Goal: Contribute content: Contribute content

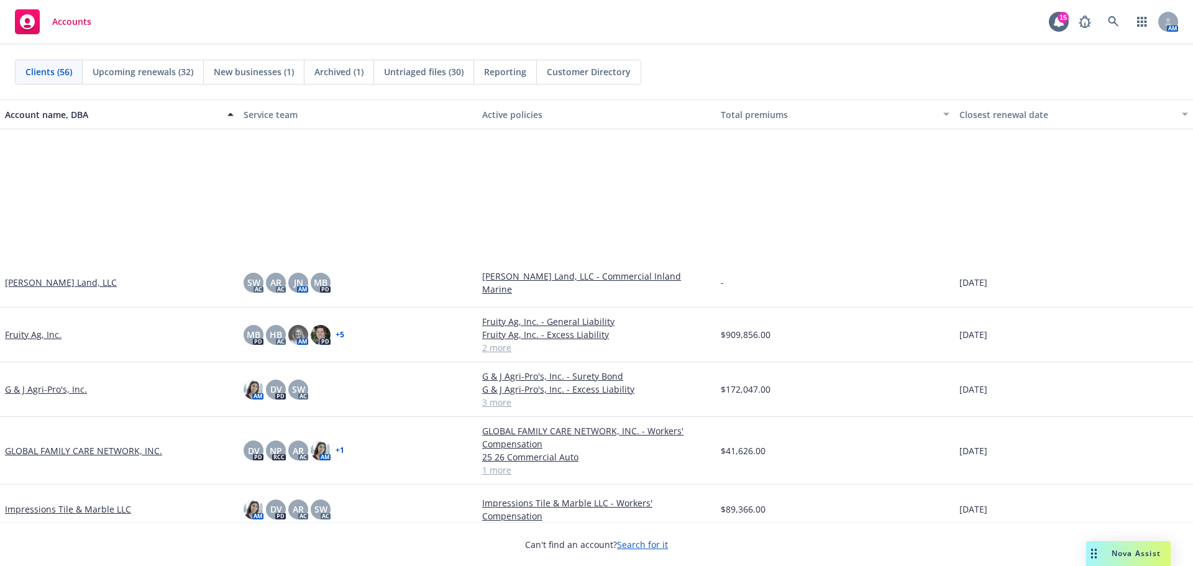
scroll to position [725, 0]
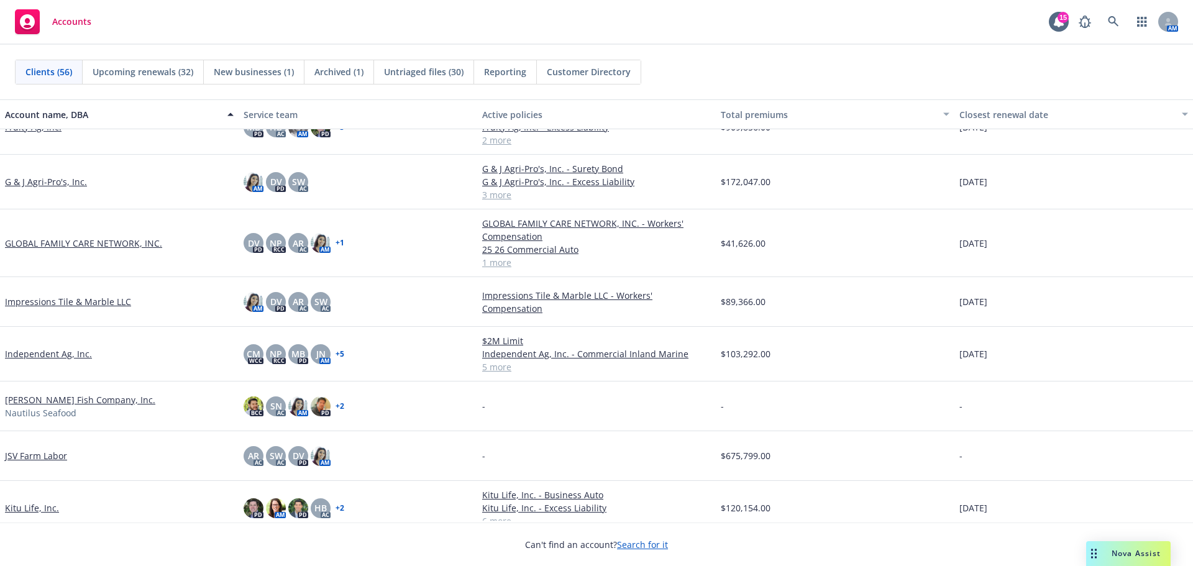
click at [52, 360] on link "Independent Ag, Inc." at bounding box center [48, 353] width 87 height 13
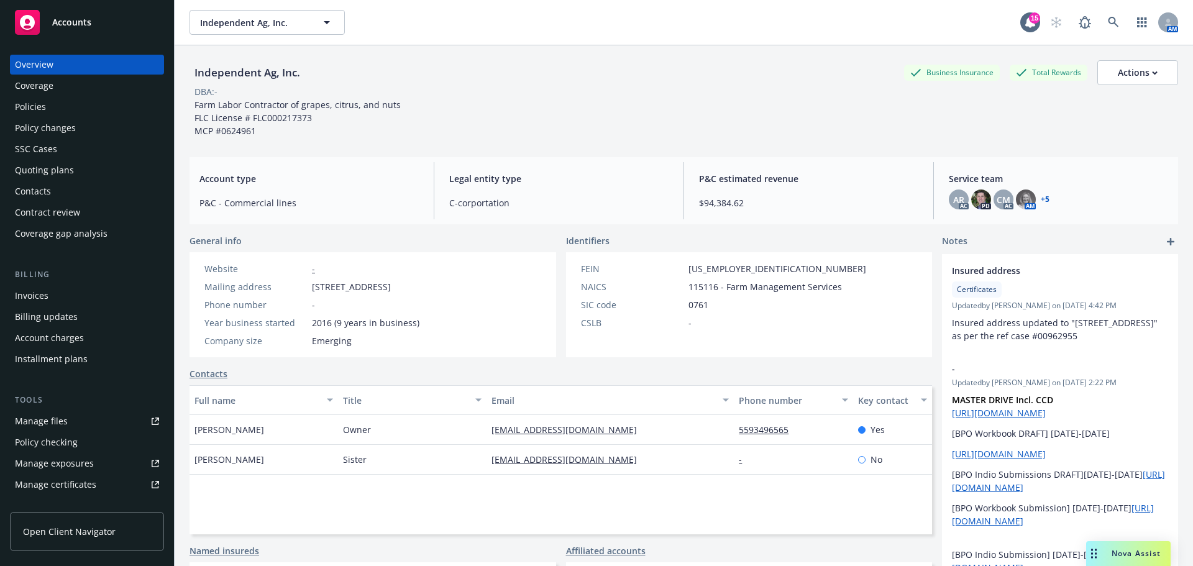
click at [32, 180] on div "Quoting plans" at bounding box center [44, 170] width 59 height 20
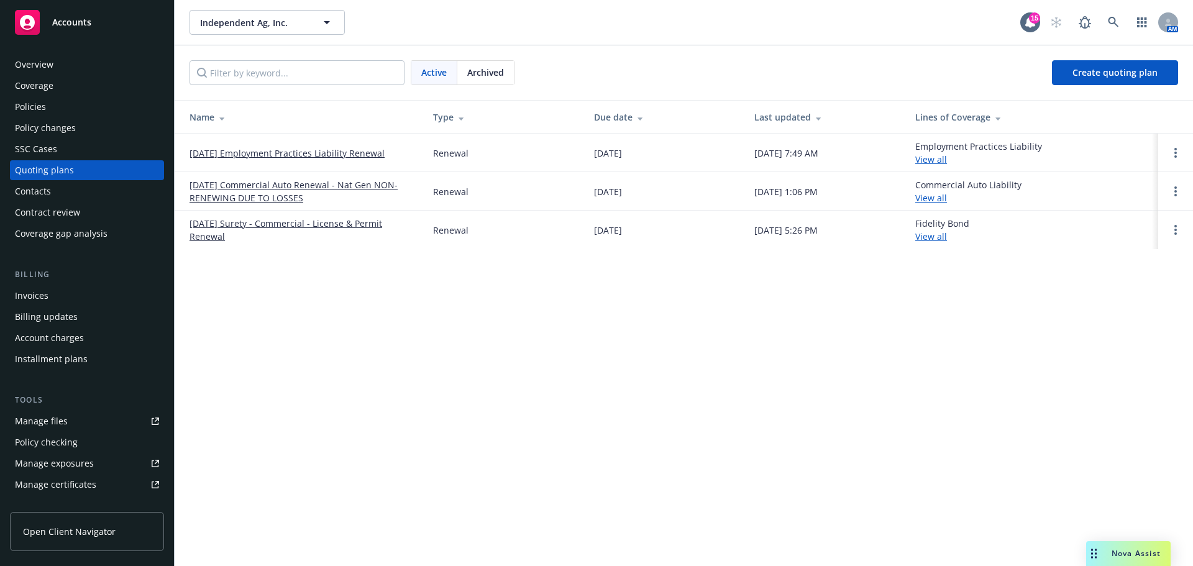
click at [233, 199] on link "[DATE] Commercial Auto Renewal - Nat Gen NON-RENEWING DUE TO LOSSES" at bounding box center [302, 191] width 224 height 26
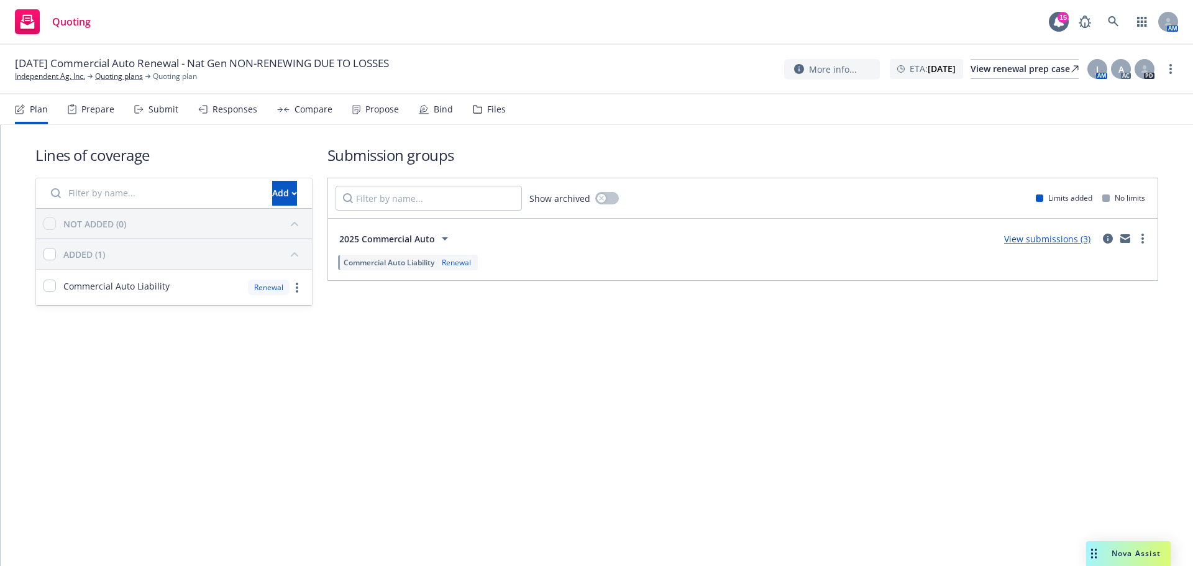
click at [482, 114] on icon at bounding box center [477, 109] width 9 height 9
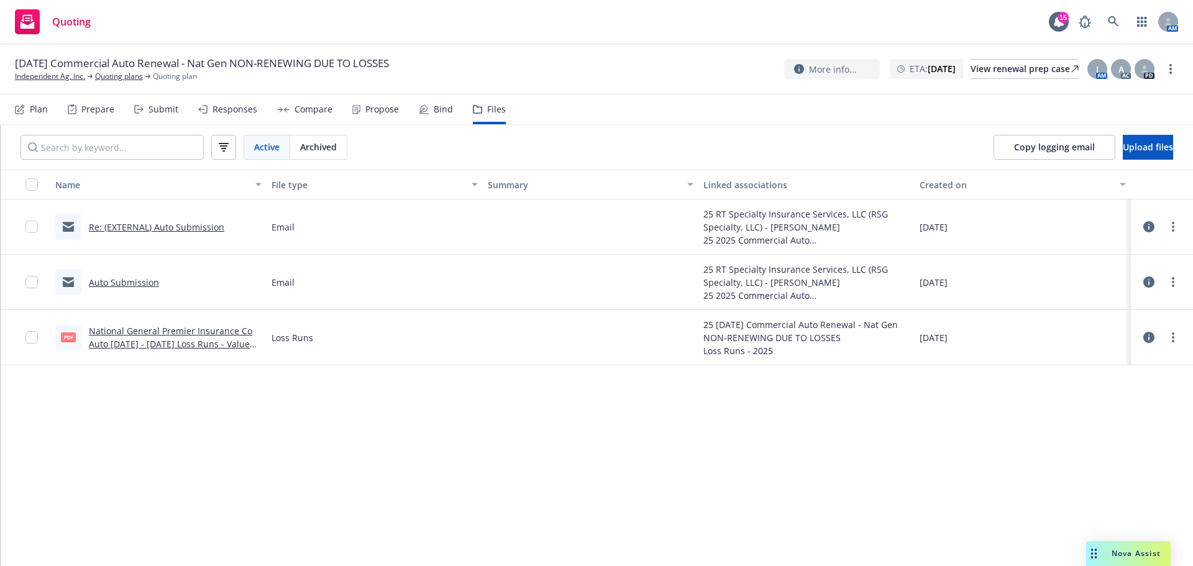
click at [121, 288] on link "Auto Submission" at bounding box center [124, 282] width 70 height 12
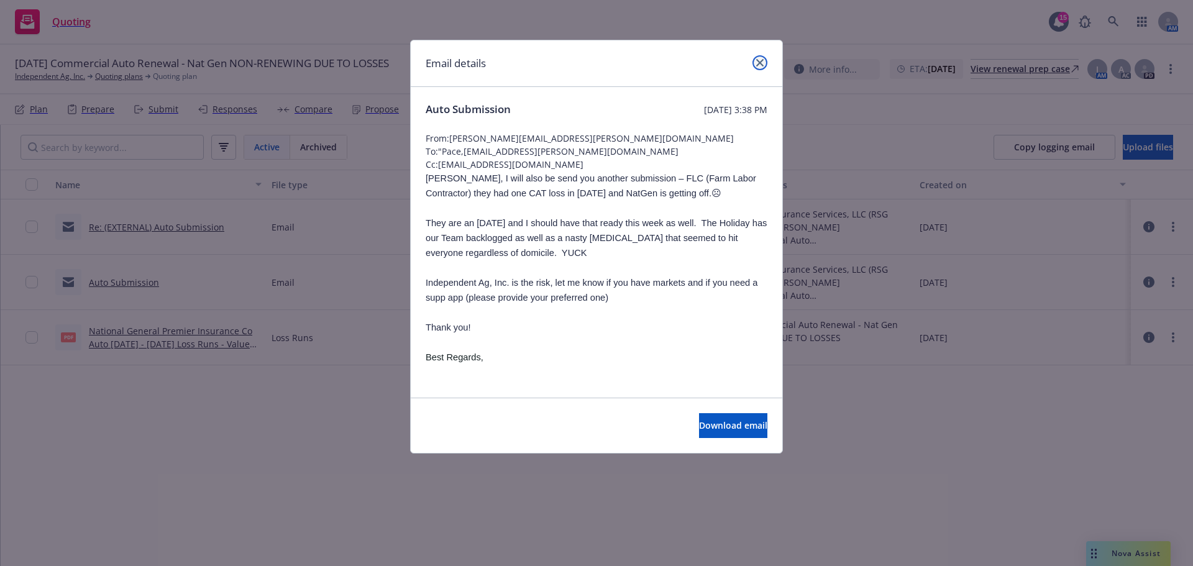
click at [756, 64] on icon "close" at bounding box center [759, 62] width 7 height 7
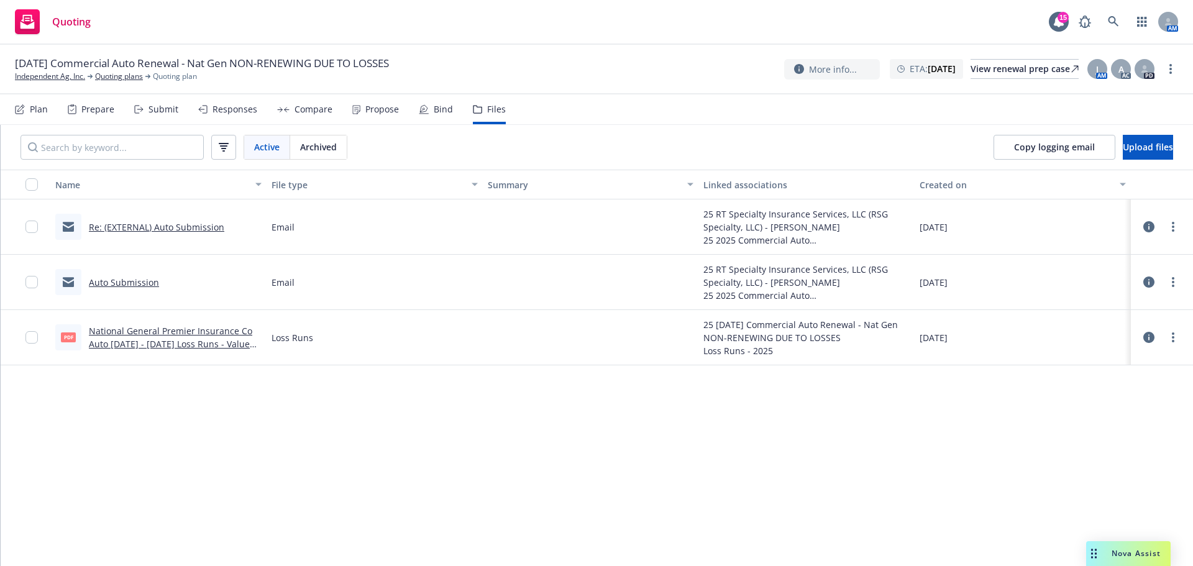
click at [96, 288] on link "Auto Submission" at bounding box center [124, 282] width 70 height 12
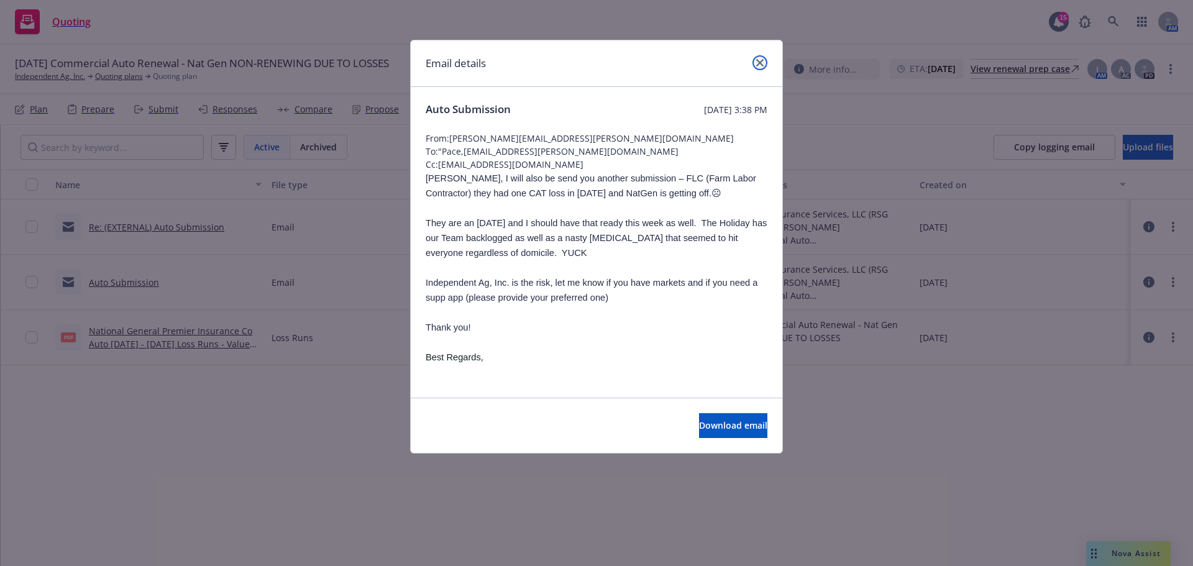
click at [758, 65] on icon "close" at bounding box center [759, 62] width 7 height 7
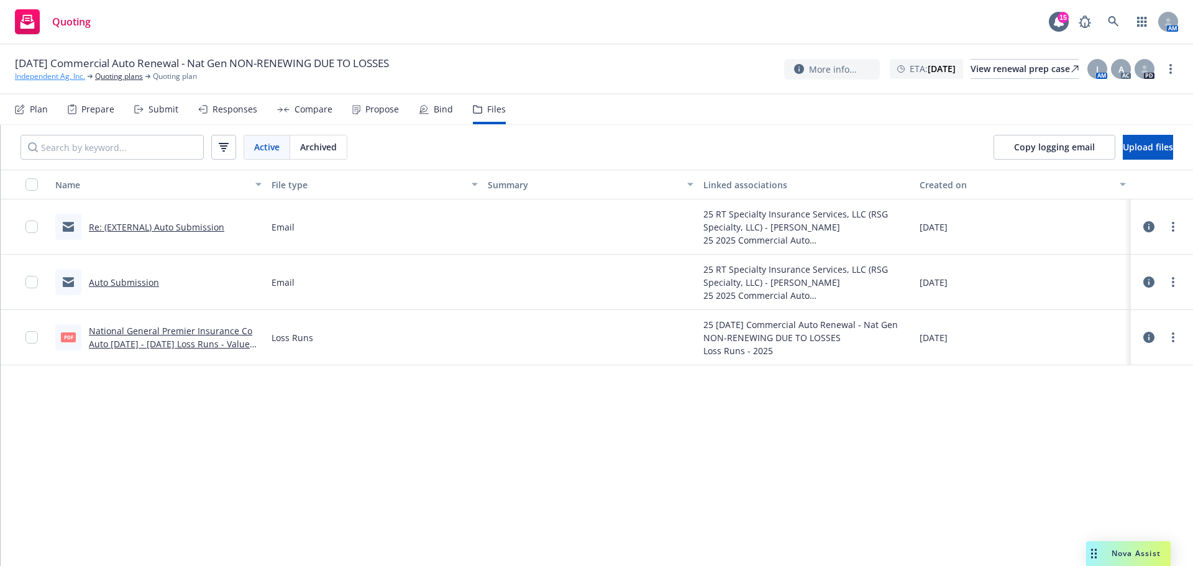
click at [45, 81] on link "Independent Ag, Inc." at bounding box center [50, 76] width 70 height 11
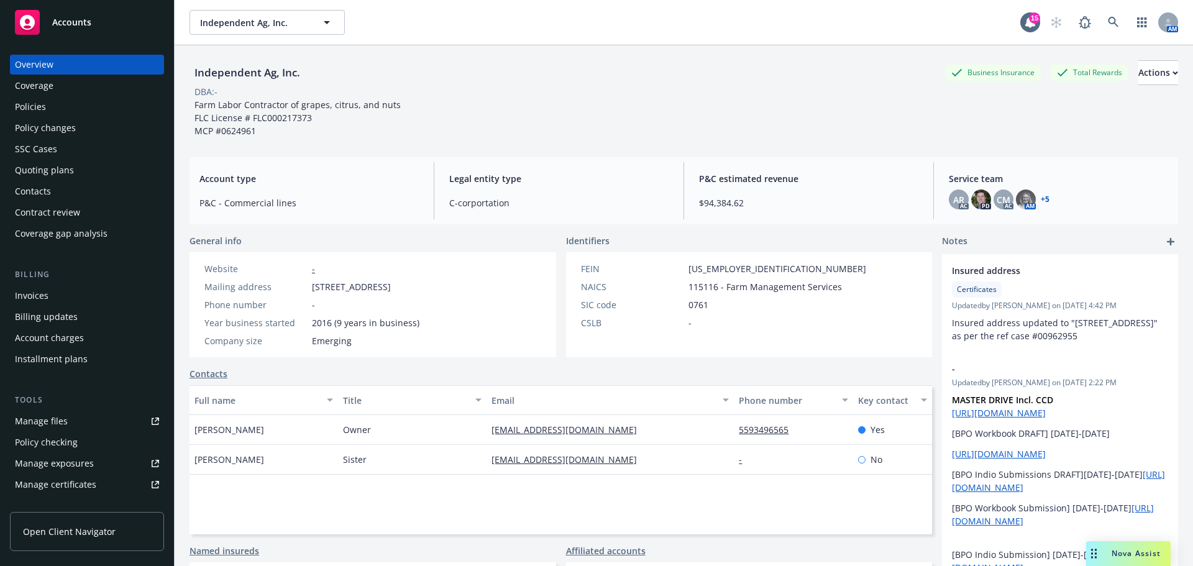
click at [33, 96] on div "Coverage" at bounding box center [34, 86] width 39 height 20
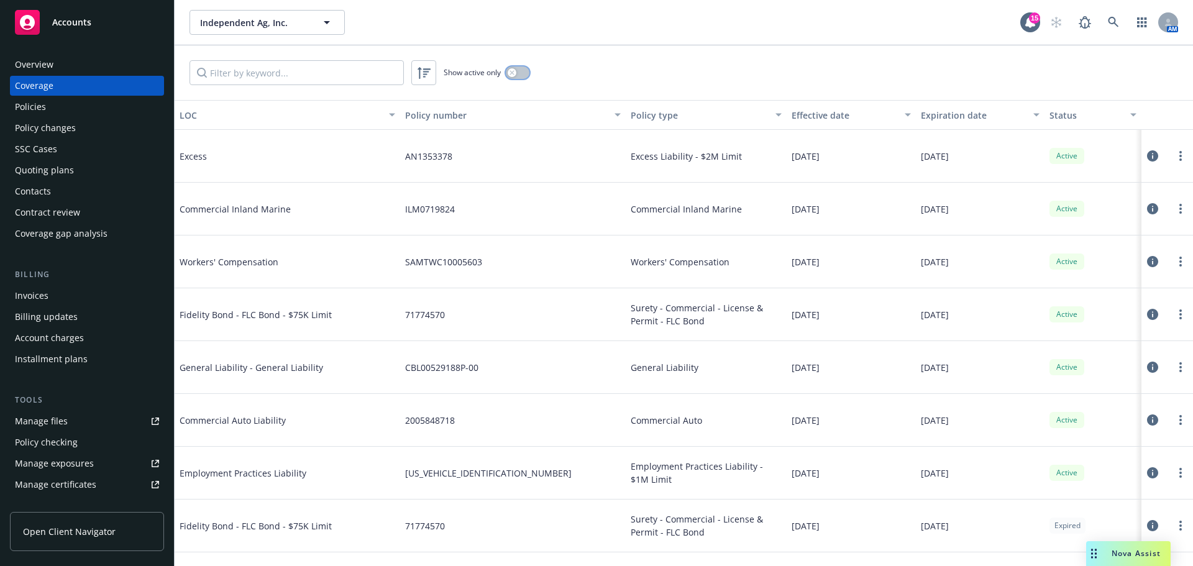
click at [528, 78] on button "button" at bounding box center [518, 72] width 24 height 12
click at [42, 117] on div "Policies" at bounding box center [30, 107] width 31 height 20
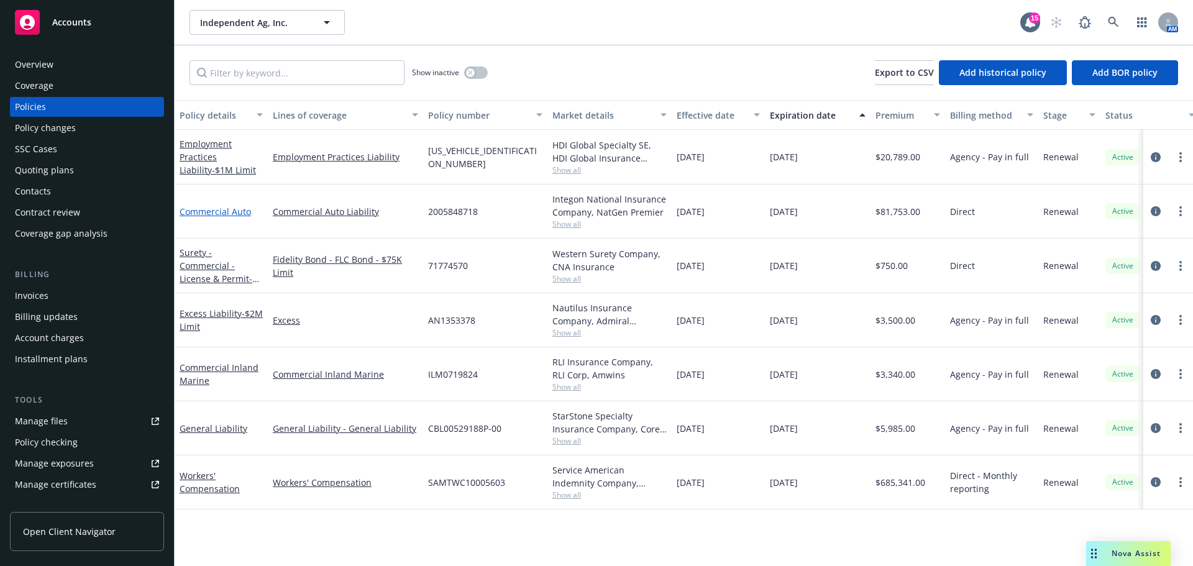
click at [215, 217] on link "Commercial Auto" at bounding box center [215, 212] width 71 height 12
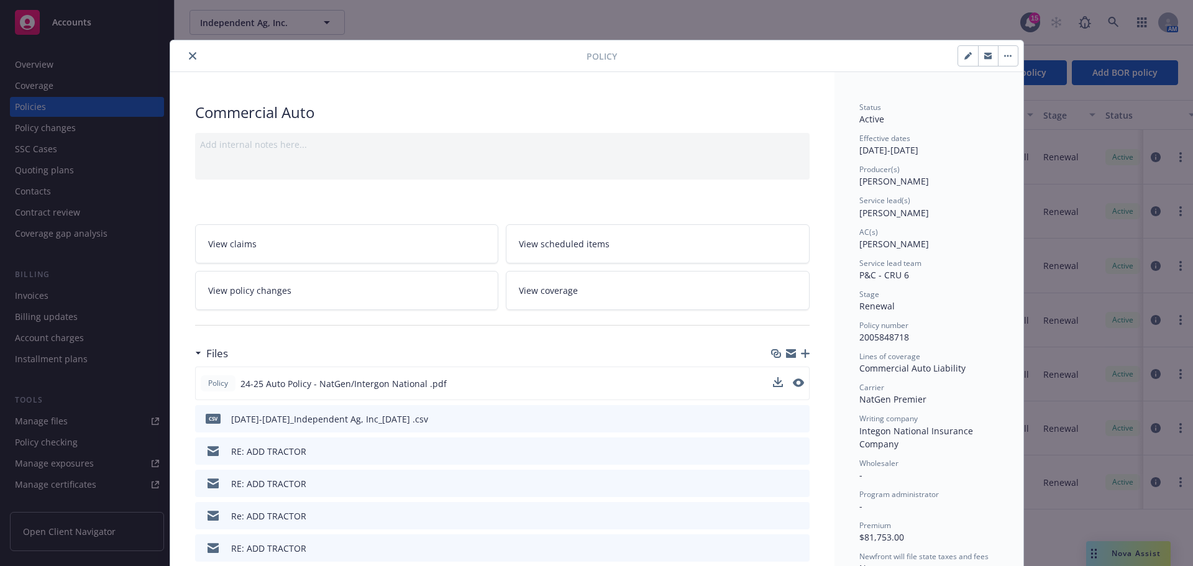
click at [698, 395] on div "Policy 24-25 Auto Policy - NatGen/Intergon National .pdf" at bounding box center [502, 384] width 614 height 34
click at [320, 390] on span "24-25 Auto Policy - NatGen/Intergon National .pdf" at bounding box center [343, 383] width 206 height 13
click at [794, 387] on icon "preview file" at bounding box center [797, 382] width 11 height 9
click at [188, 50] on button "close" at bounding box center [192, 55] width 15 height 15
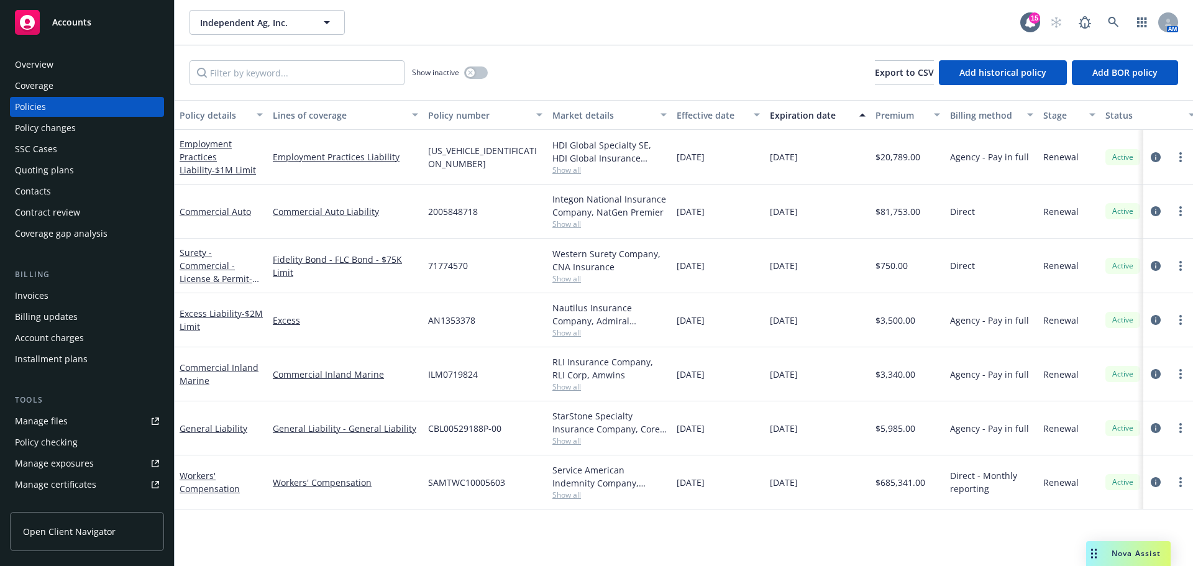
click at [39, 68] on div "Overview" at bounding box center [34, 65] width 39 height 20
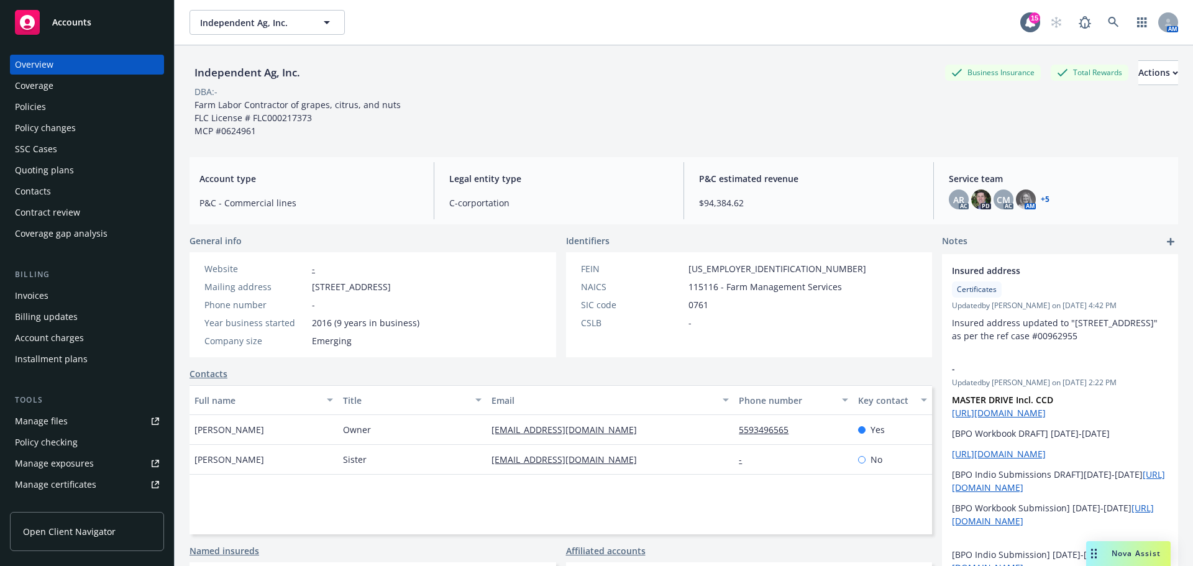
click at [55, 180] on div "Quoting plans" at bounding box center [44, 170] width 59 height 20
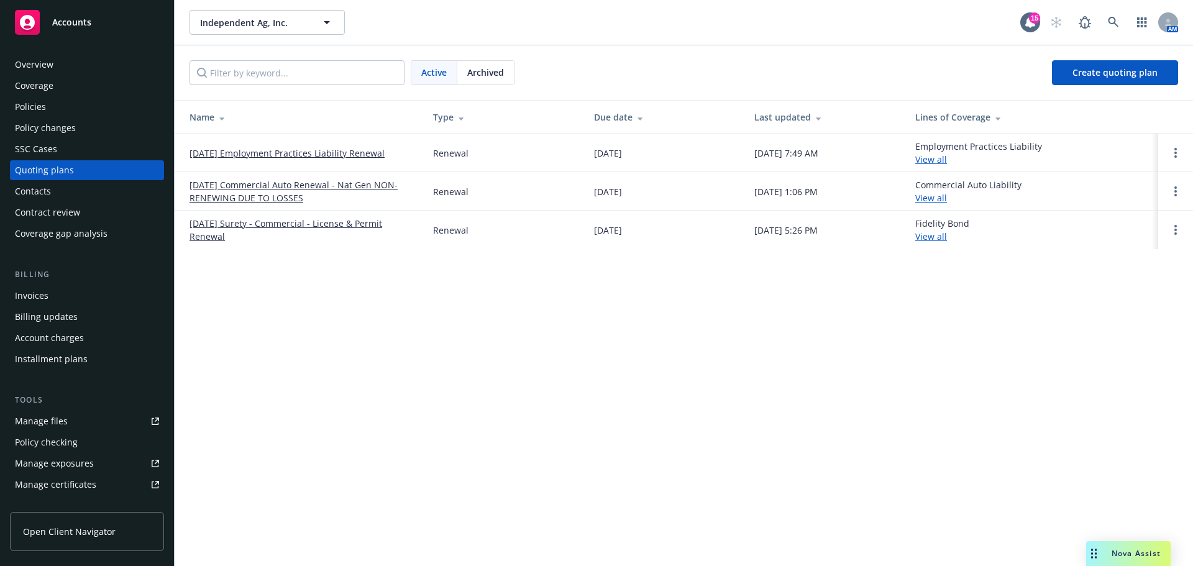
click at [218, 201] on link "[DATE] Commercial Auto Renewal - Nat Gen NON-RENEWING DUE TO LOSSES" at bounding box center [302, 191] width 224 height 26
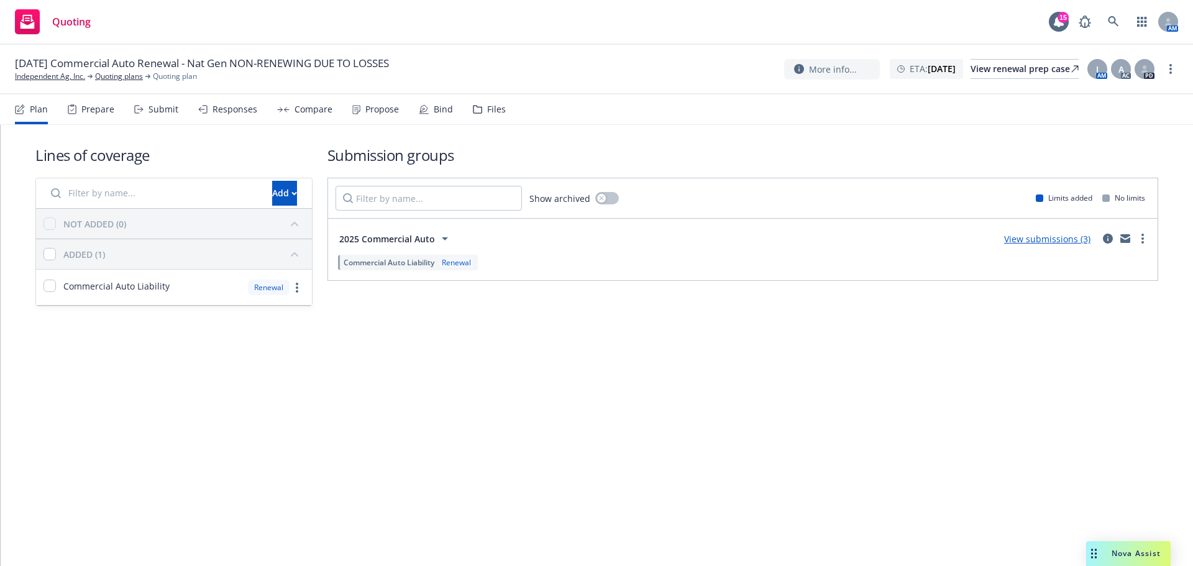
click at [503, 117] on div "Files" at bounding box center [489, 109] width 33 height 30
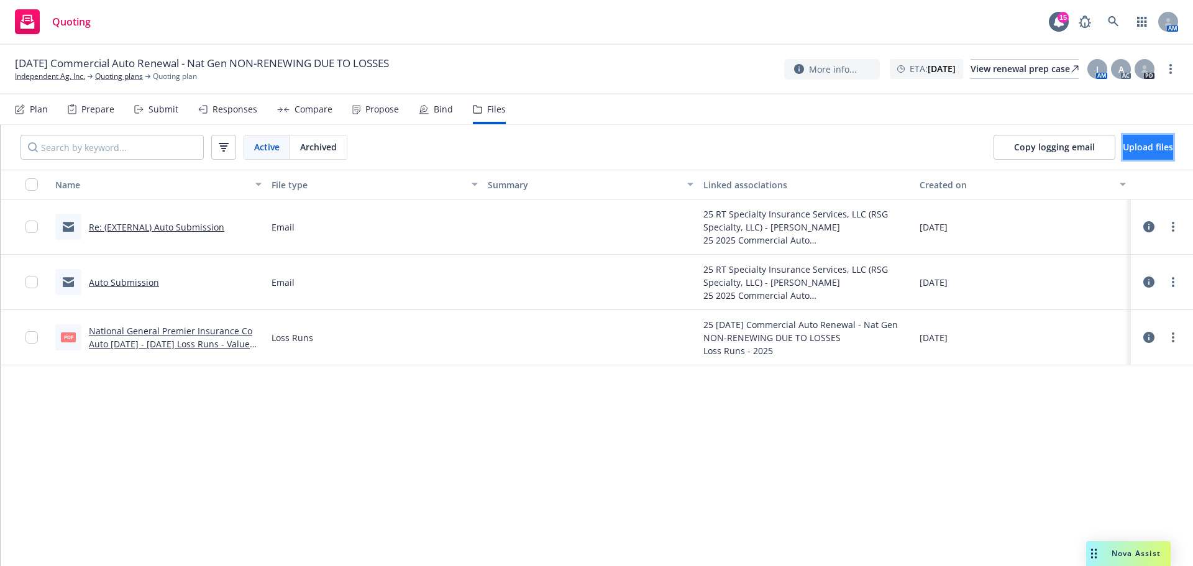
click at [1146, 153] on span "Upload files" at bounding box center [1148, 147] width 50 height 12
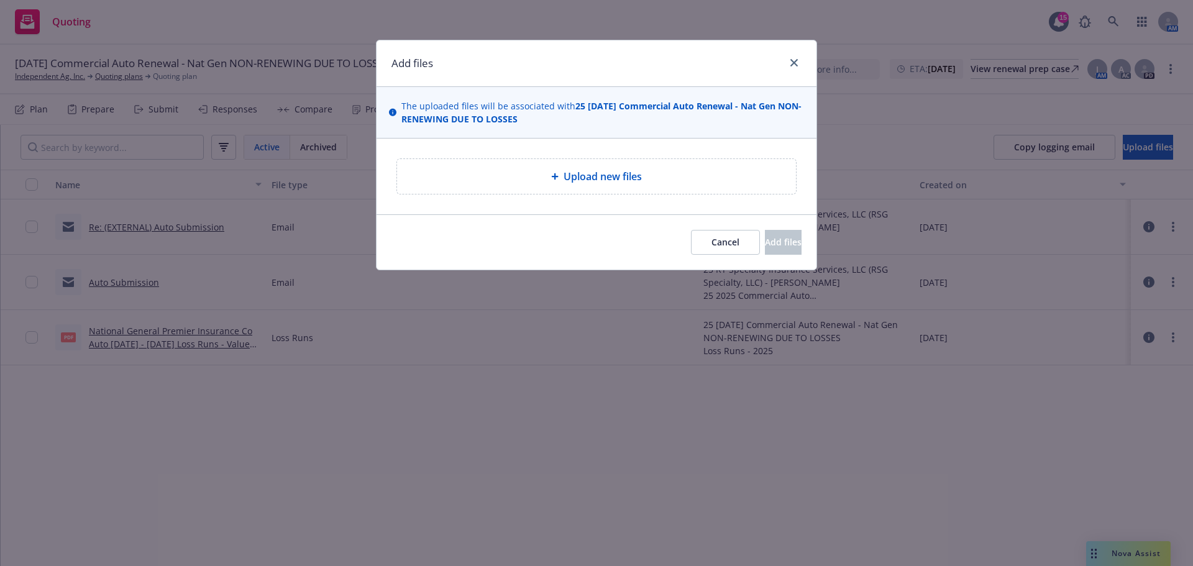
click at [572, 194] on div "Upload new files" at bounding box center [596, 176] width 399 height 35
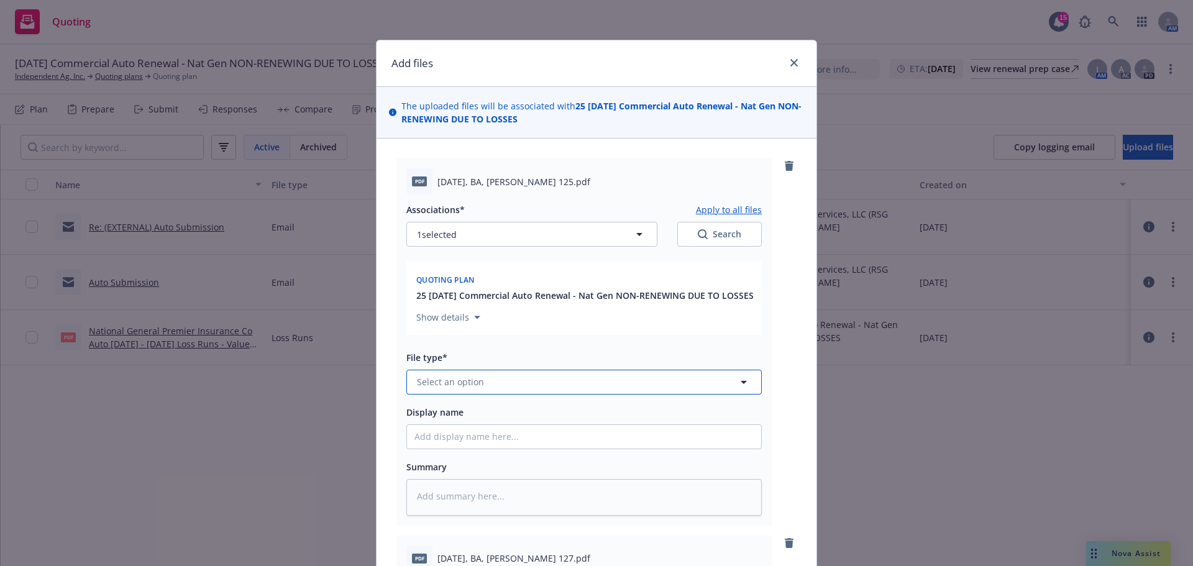
drag, startPoint x: 510, startPoint y: 418, endPoint x: 504, endPoint y: 419, distance: 6.2
click at [509, 395] on button "Select an option" at bounding box center [583, 382] width 355 height 25
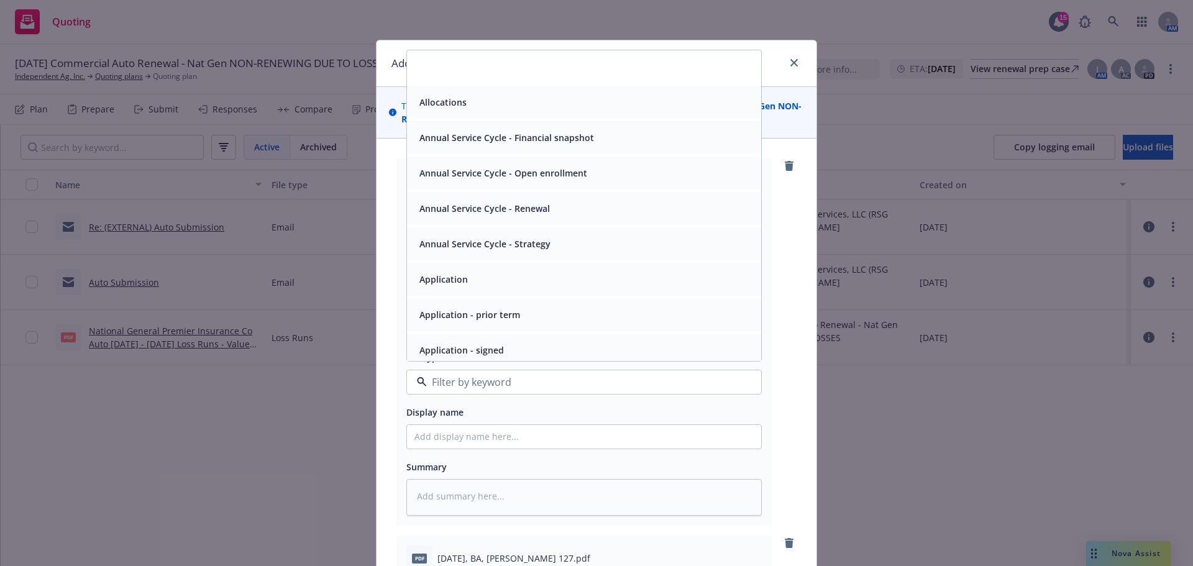
scroll to position [104, 0]
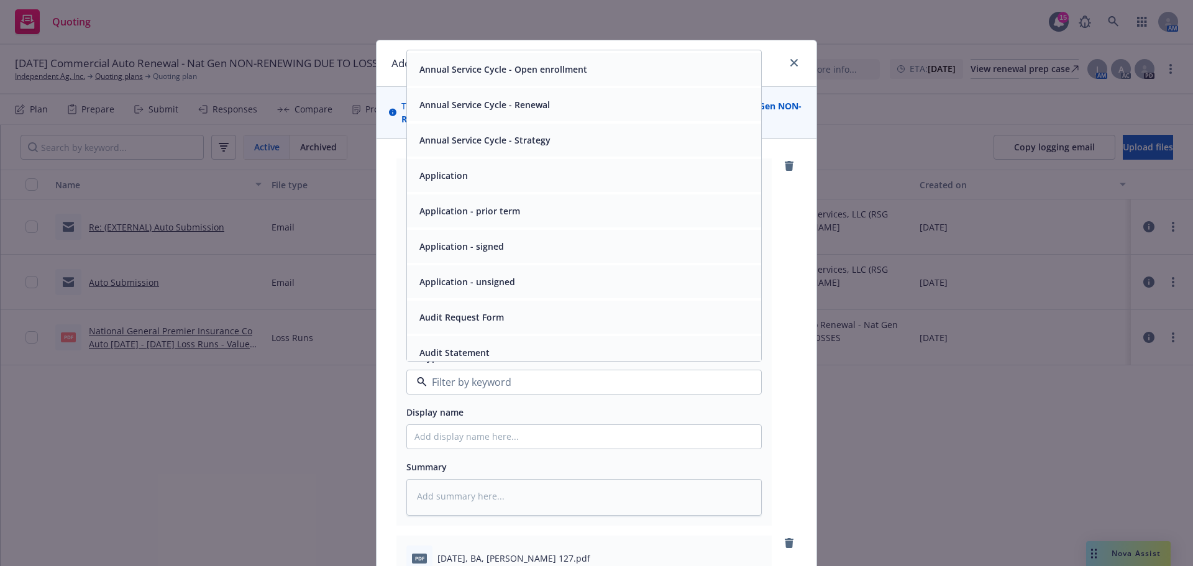
click at [491, 288] on span "Application - unsigned" at bounding box center [467, 281] width 96 height 13
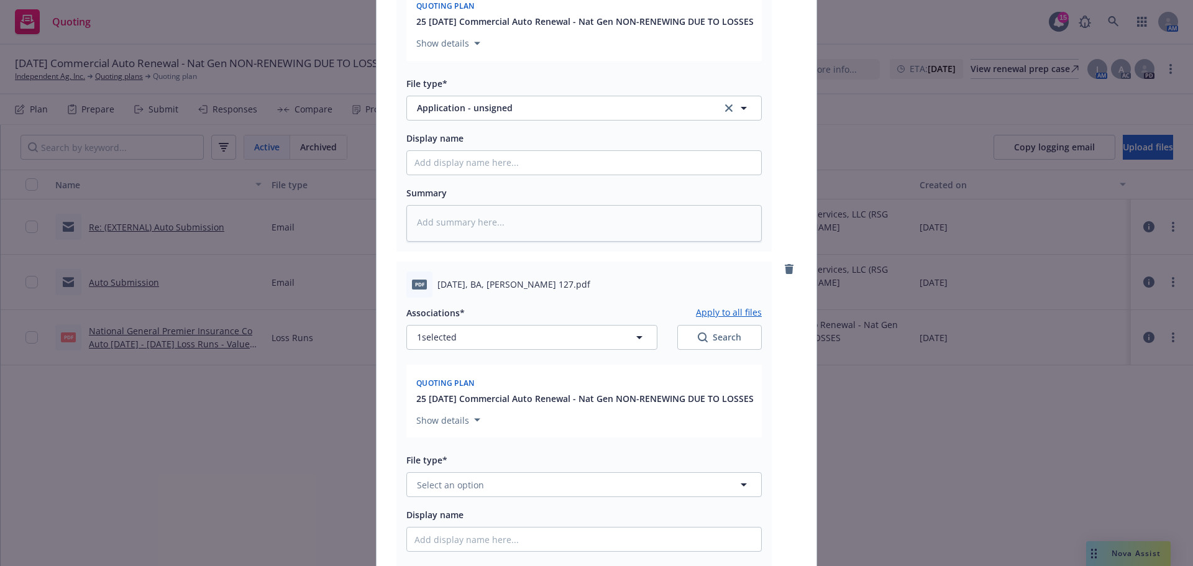
scroll to position [311, 0]
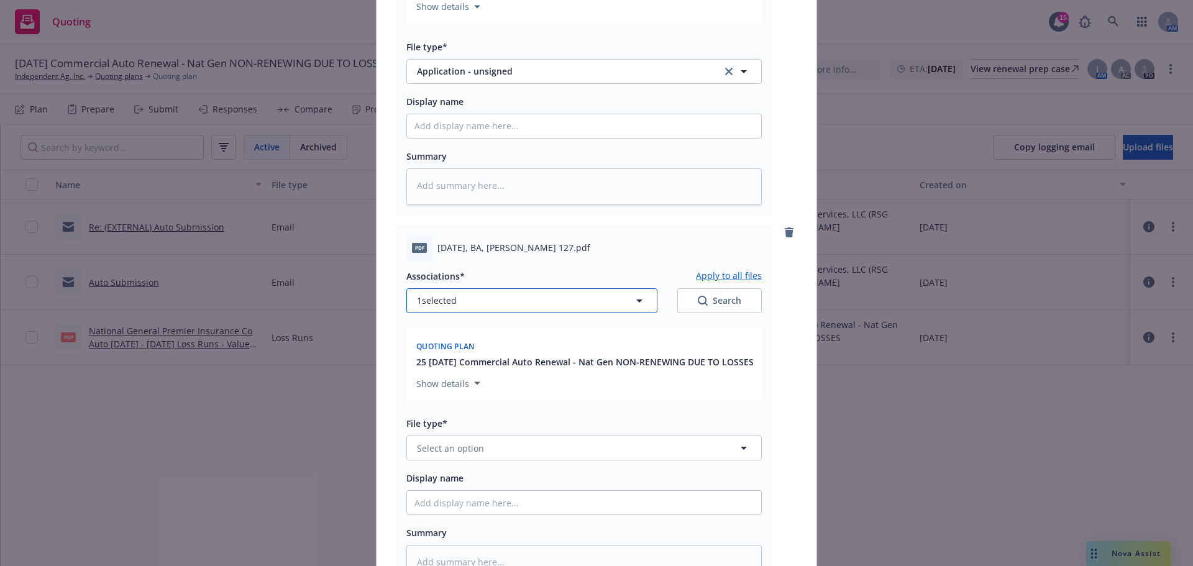
click at [440, 307] on span "1 selected" at bounding box center [437, 300] width 40 height 13
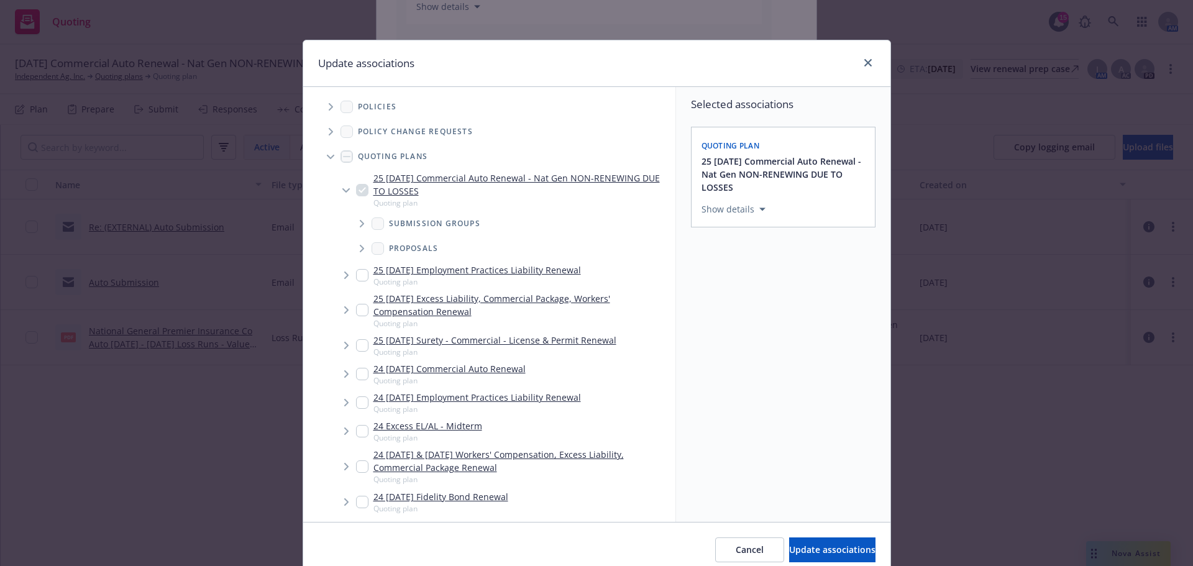
click at [678, 19] on div "Update associations Accessibility guide for tree Tree Example. Navigate the tre…" at bounding box center [596, 283] width 1193 height 566
click at [861, 70] on link "close" at bounding box center [868, 62] width 15 height 15
type textarea "x"
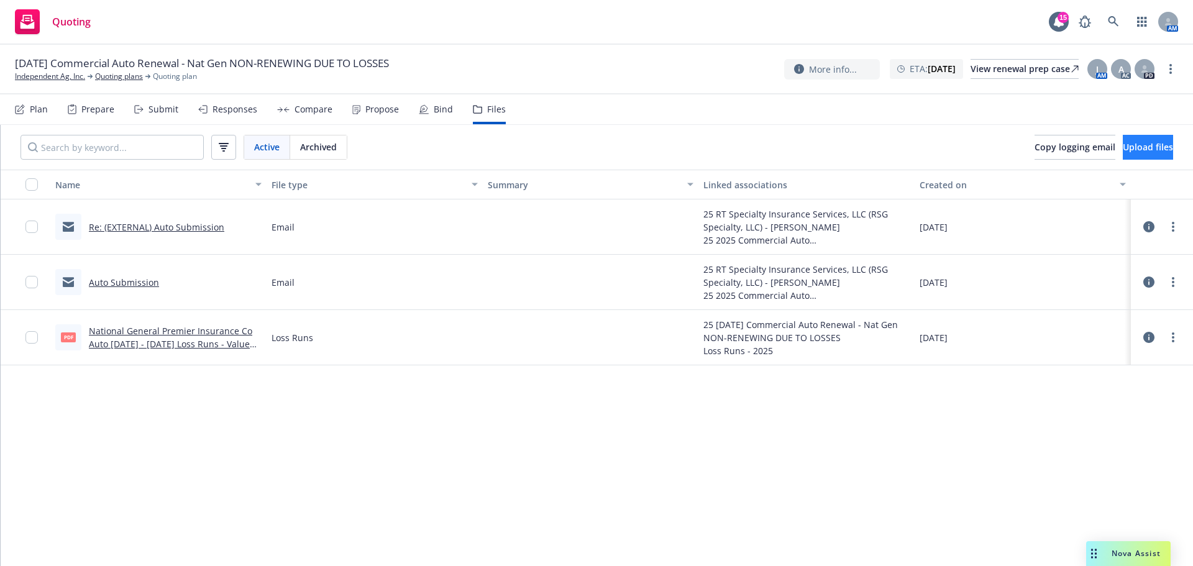
click at [1106, 169] on div "Copy logging email Upload files" at bounding box center [1104, 147] width 178 height 45
click at [1123, 153] on span "Upload files" at bounding box center [1148, 147] width 50 height 12
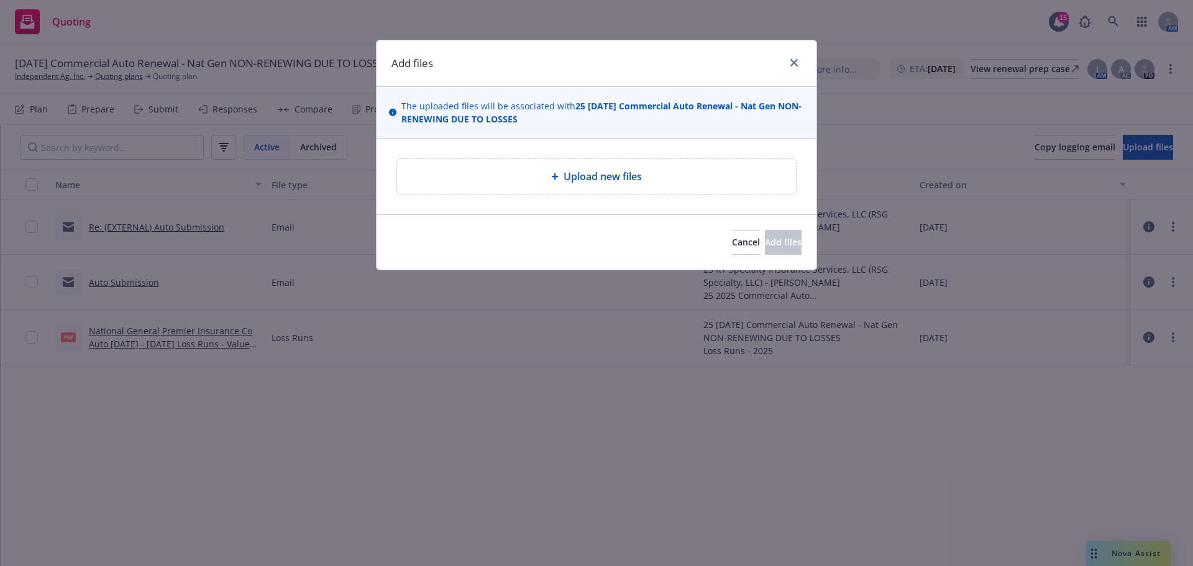
click at [626, 184] on span "Upload new files" at bounding box center [603, 176] width 78 height 15
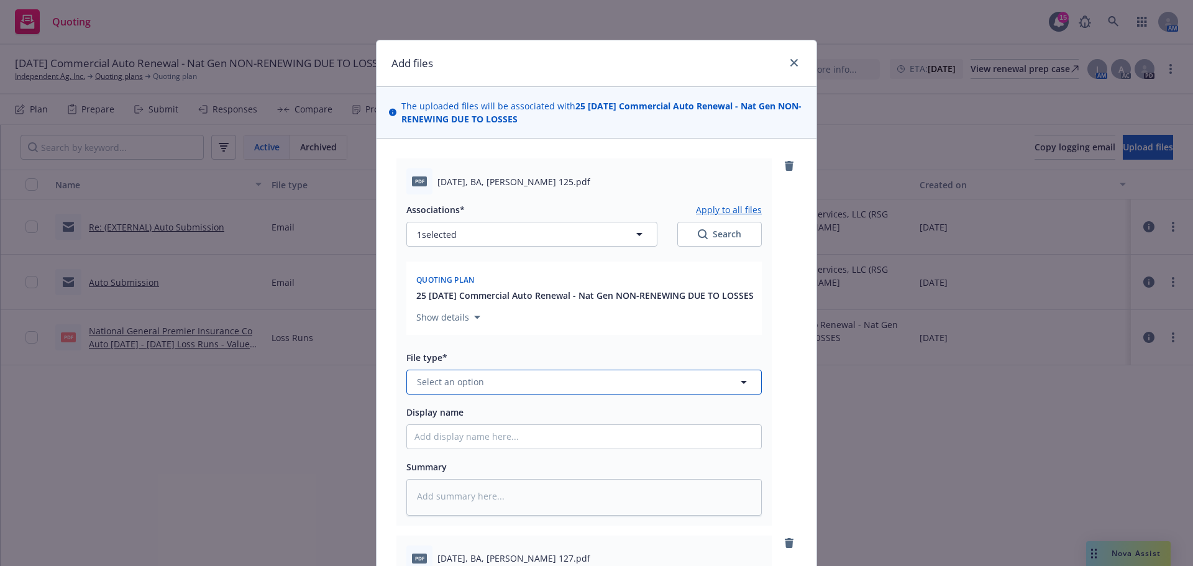
click at [504, 395] on button "Select an option" at bounding box center [583, 382] width 355 height 25
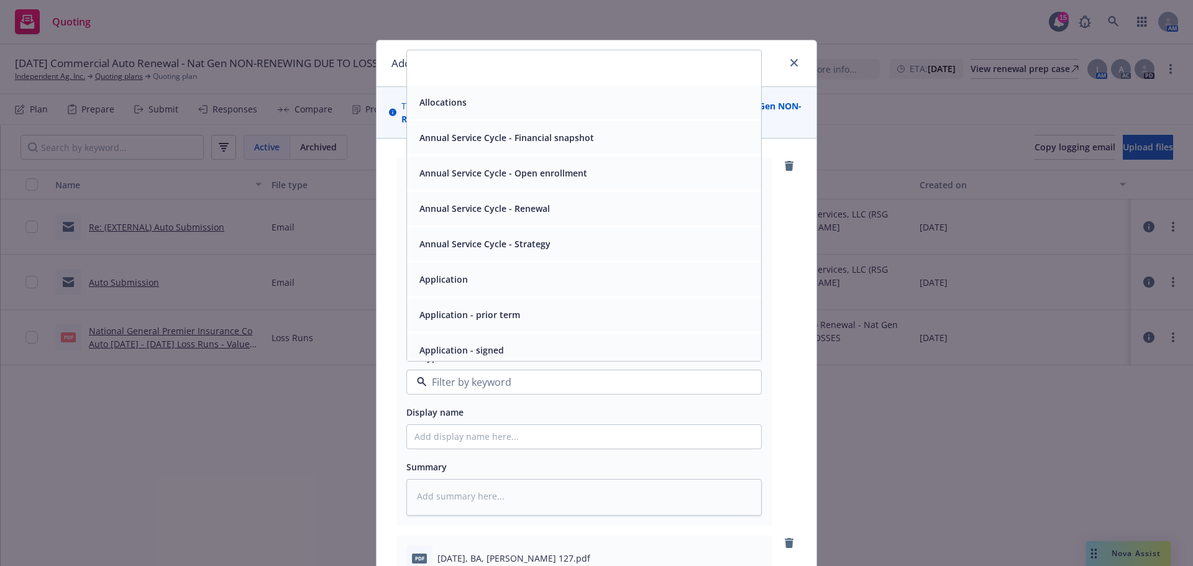
scroll to position [104, 0]
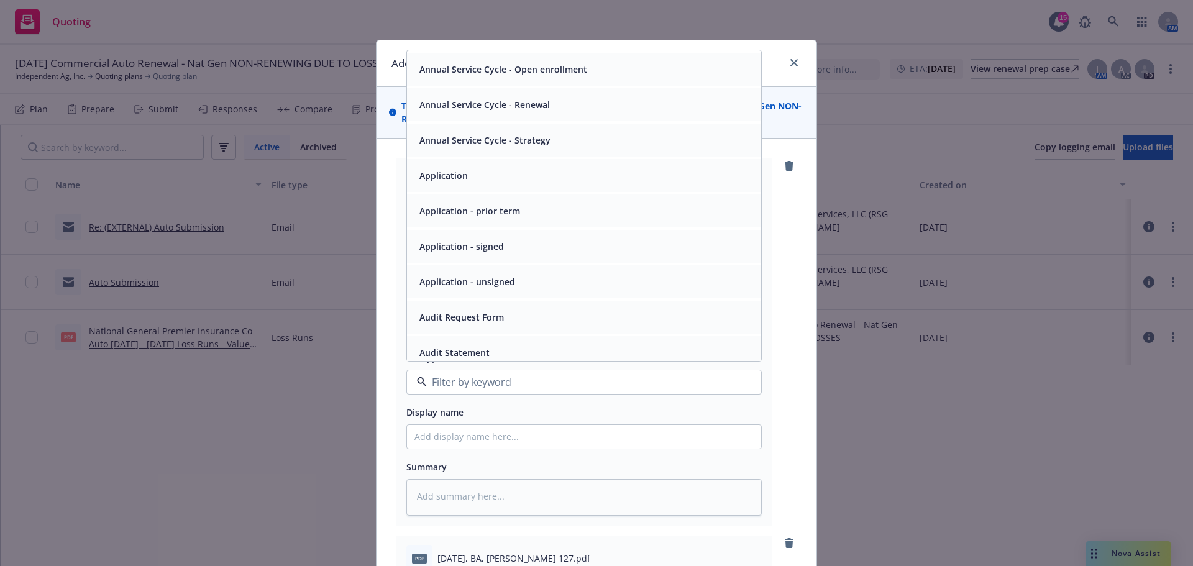
click at [497, 288] on span "Application - unsigned" at bounding box center [467, 281] width 96 height 13
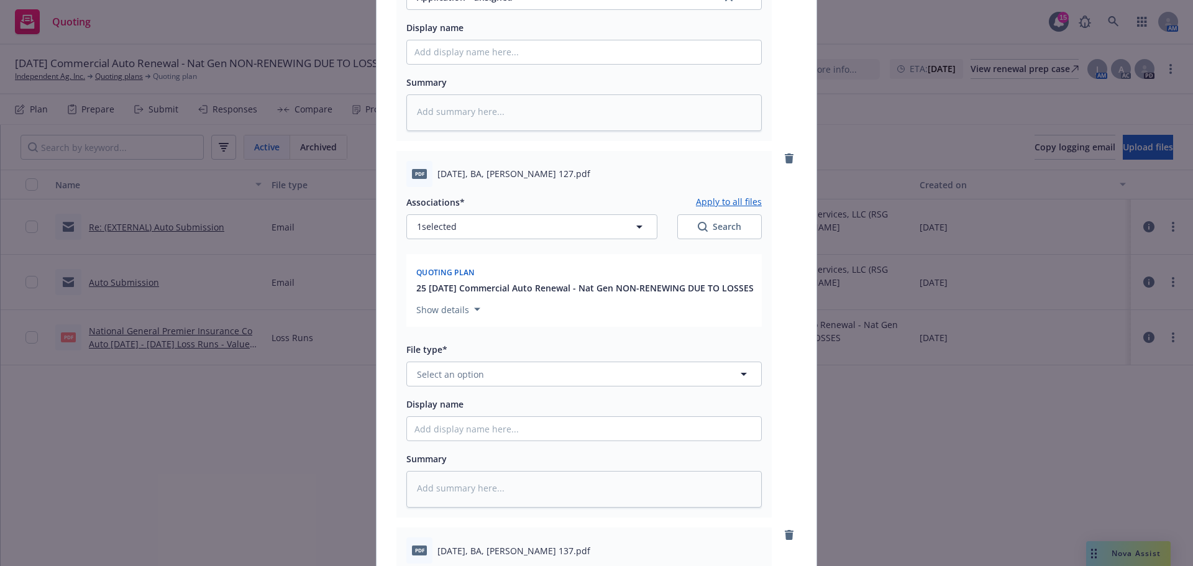
scroll to position [414, 0]
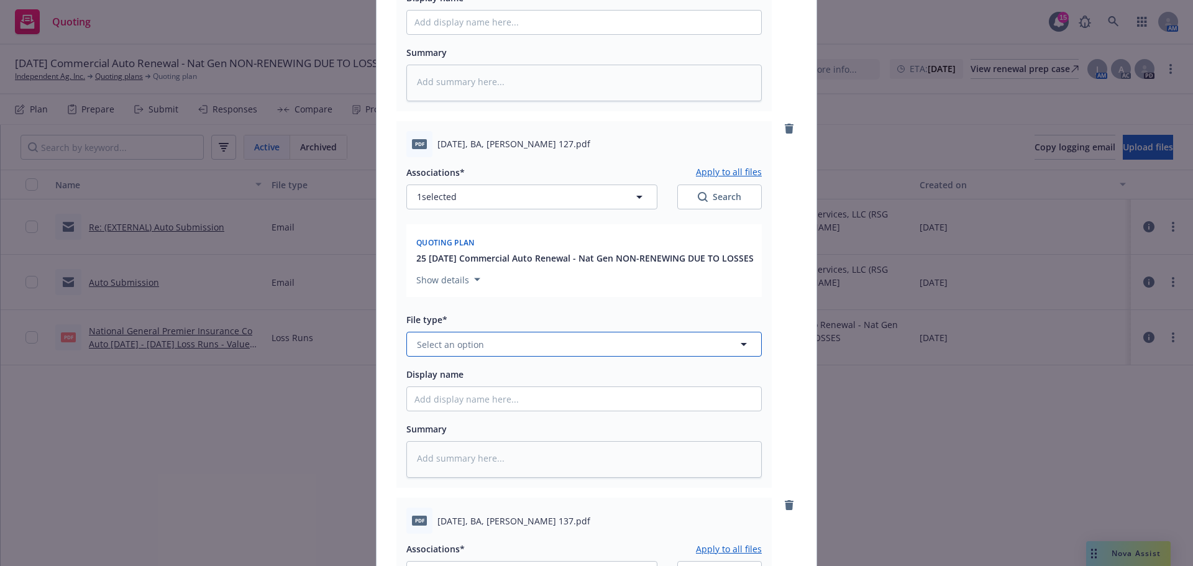
click at [439, 351] on span "Select an option" at bounding box center [450, 344] width 67 height 13
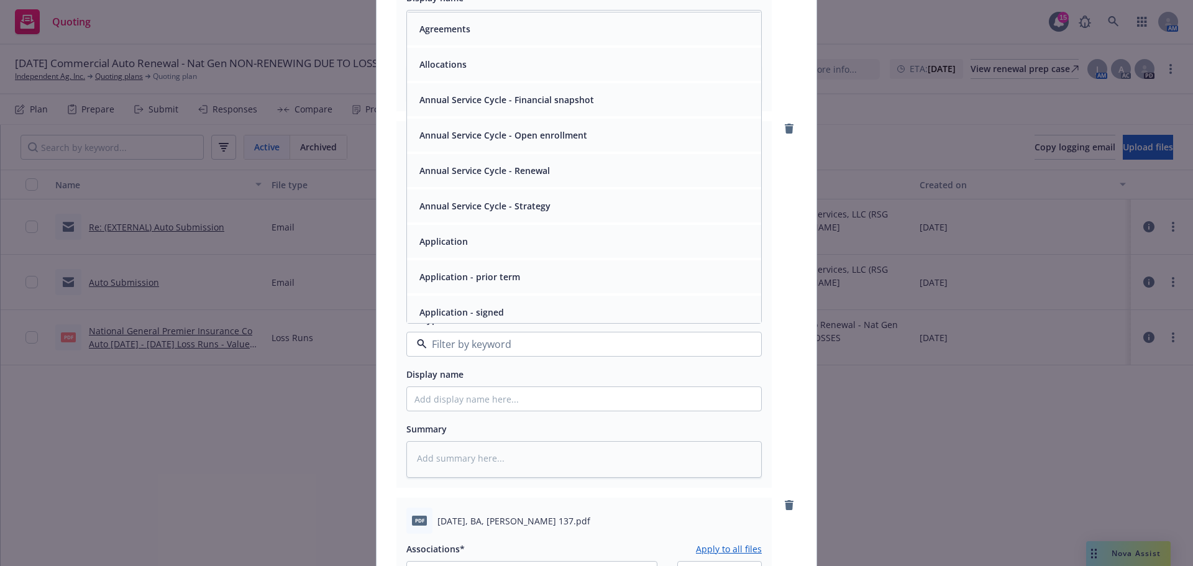
scroll to position [104, 0]
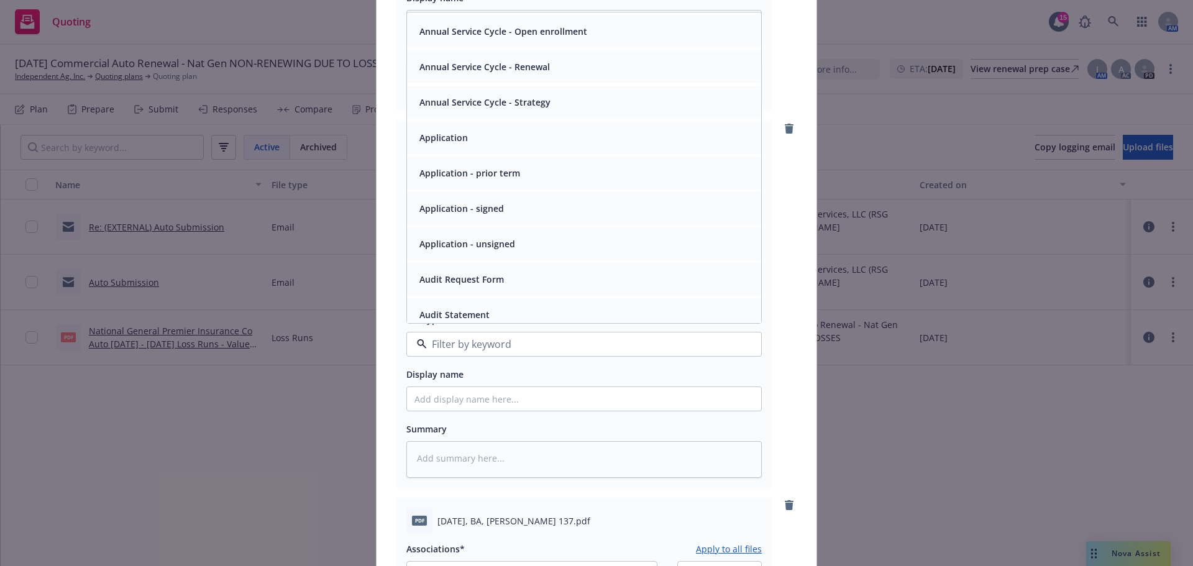
click at [482, 253] on div "Application - unsigned" at bounding box center [465, 244] width 103 height 18
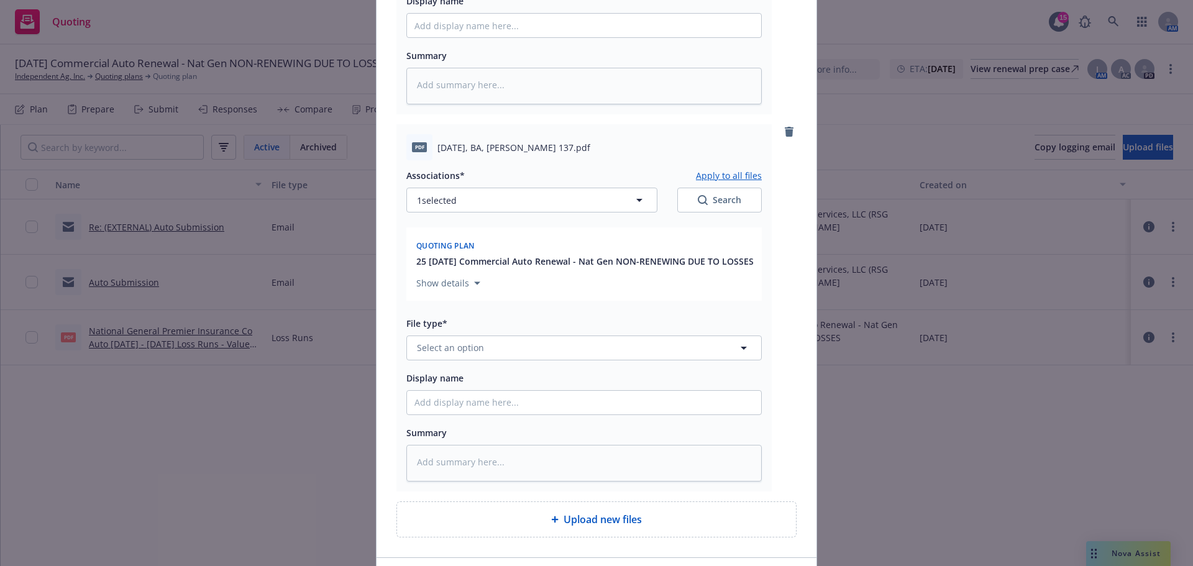
scroll to position [828, 0]
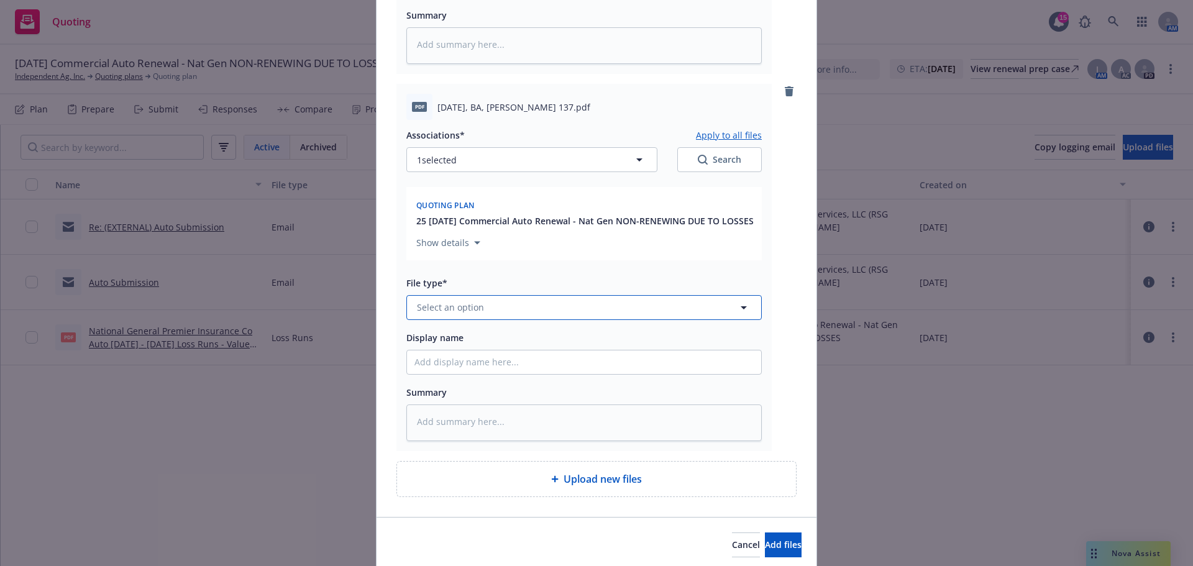
click at [518, 320] on button "Select an option" at bounding box center [583, 307] width 355 height 25
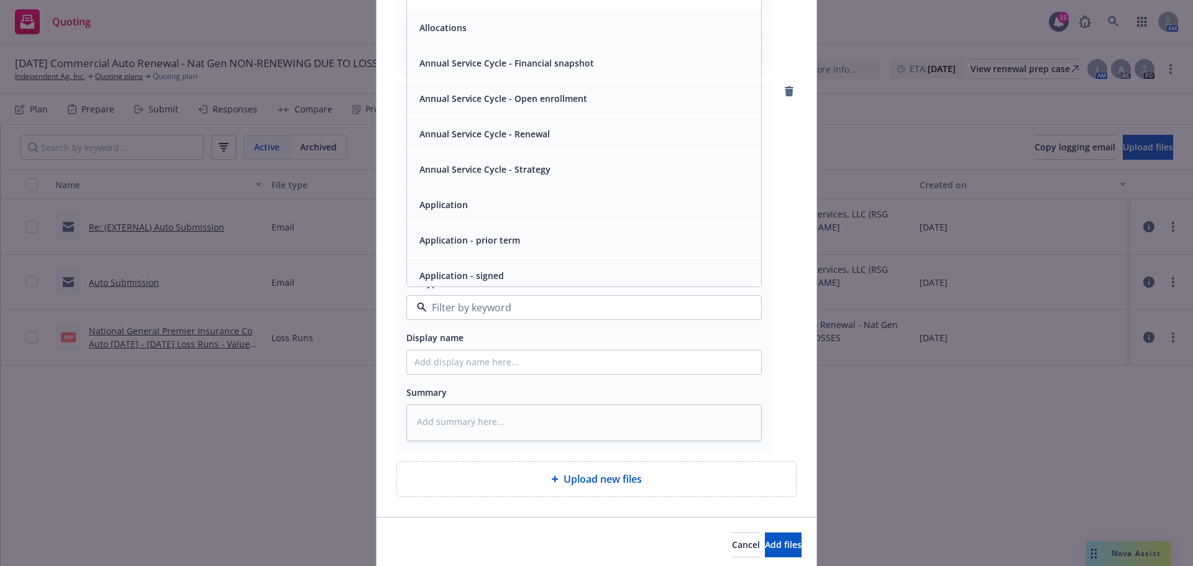
scroll to position [104, 0]
click at [503, 214] on span "Application - unsigned" at bounding box center [467, 207] width 96 height 13
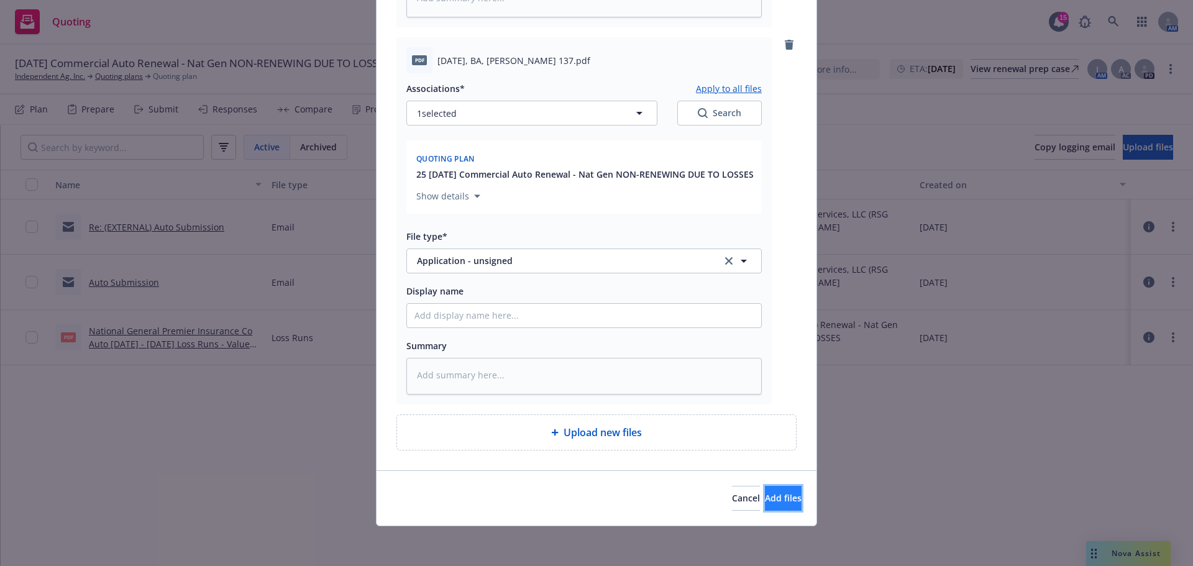
click at [767, 486] on button "Add files" at bounding box center [783, 498] width 37 height 25
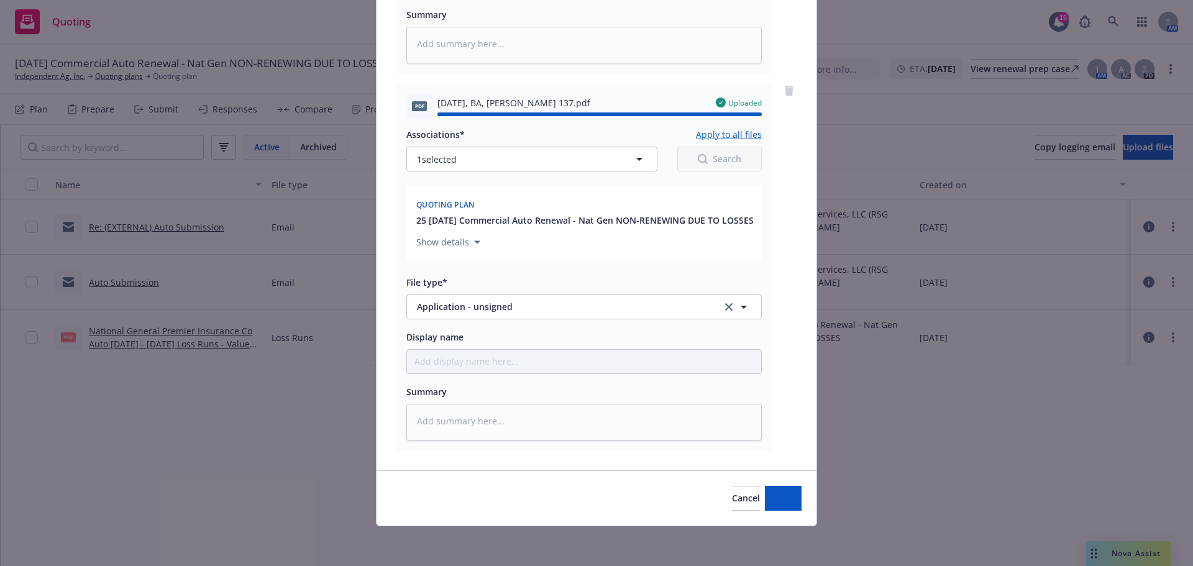
type textarea "x"
